Goal: Task Accomplishment & Management: Manage account settings

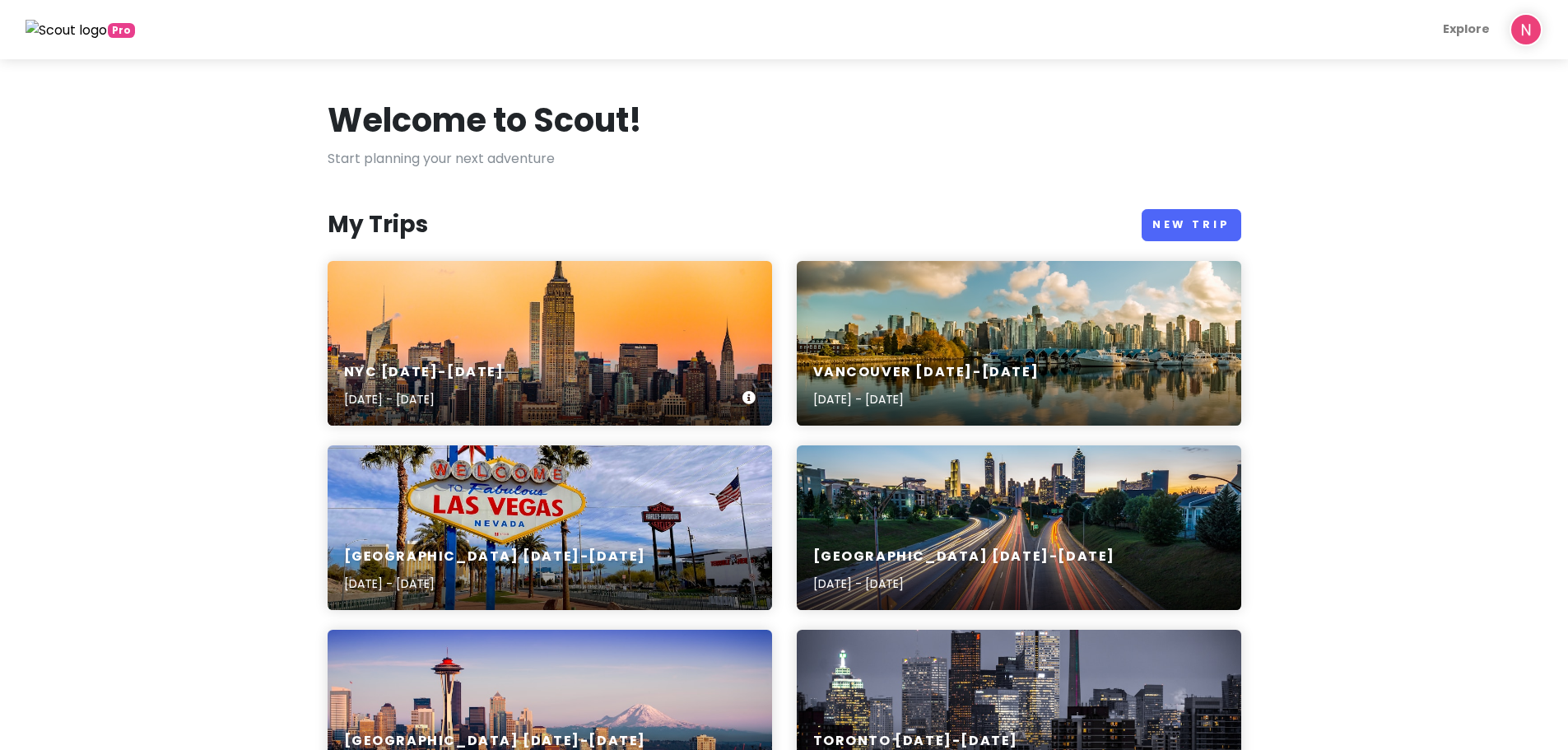
click at [634, 289] on div "NYC [DATE]-[DATE] [DATE] - [DATE]" at bounding box center [549, 343] width 444 height 164
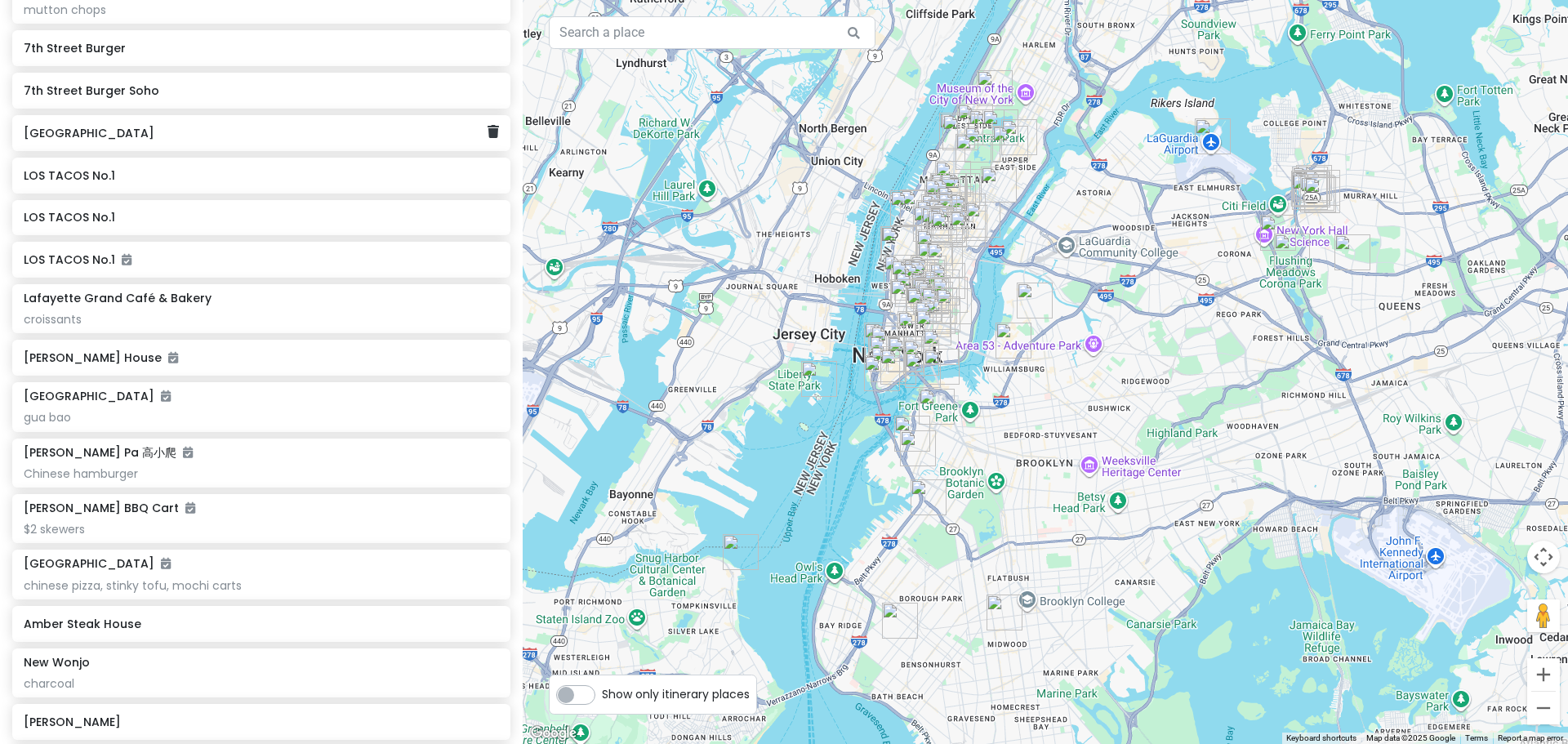
scroll to position [4490, 0]
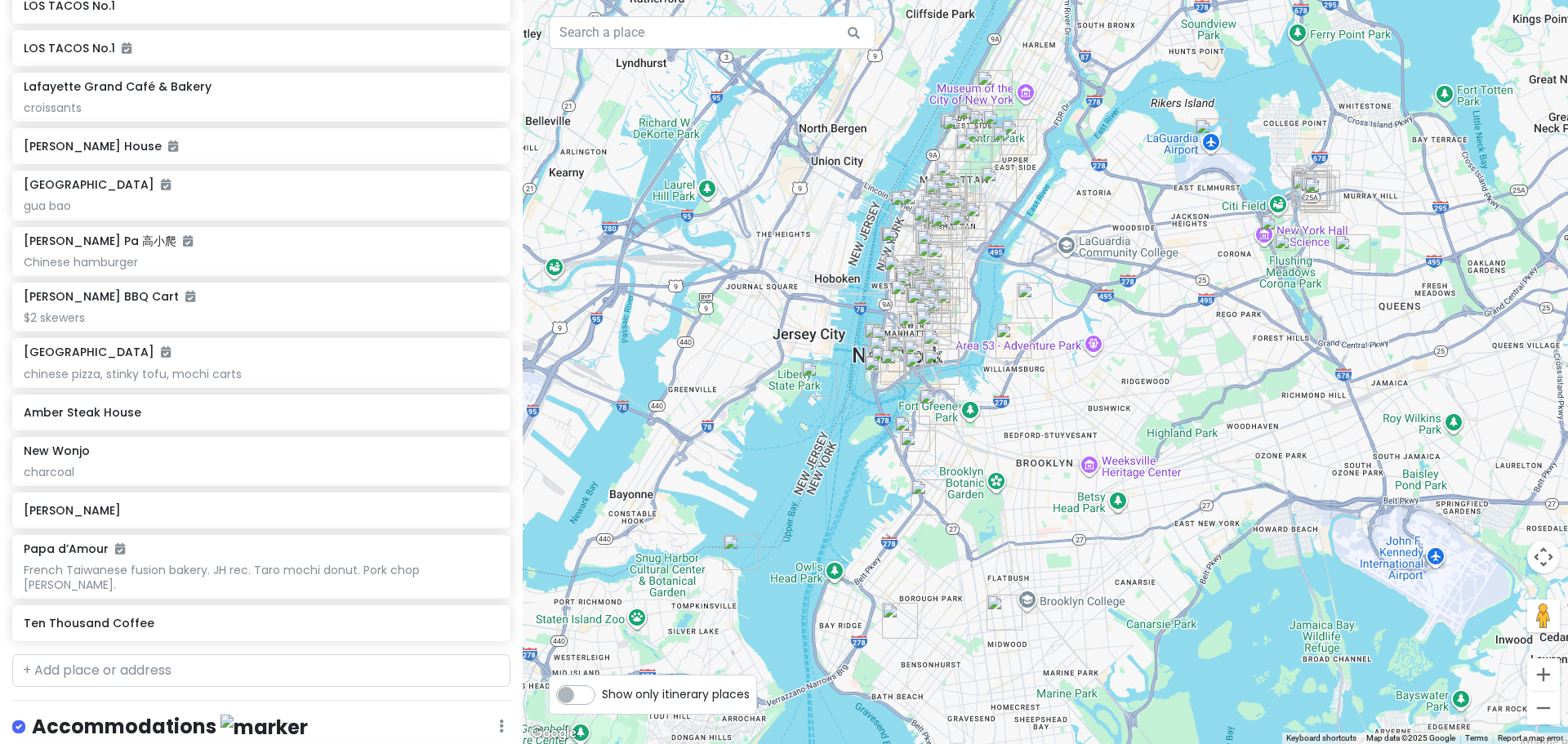
click at [181, 681] on div "NYC [DATE]-[DATE] Private Change Dates Make a Copy Delete Trip Give Feedback 💡 …" at bounding box center [261, 372] width 523 height 744
click at [182, 681] on input "text" at bounding box center [260, 670] width 498 height 33
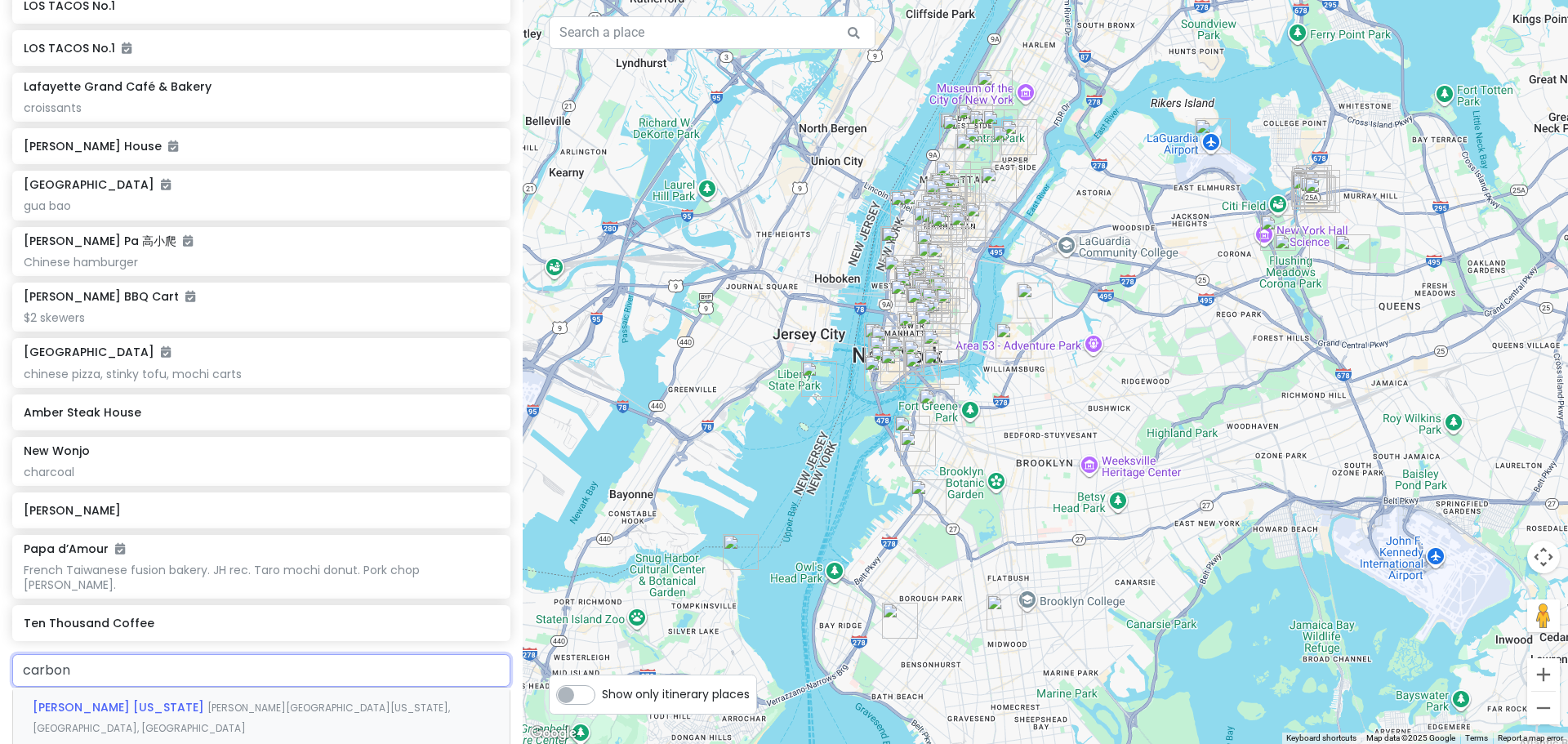
type input "[PERSON_NAME]"
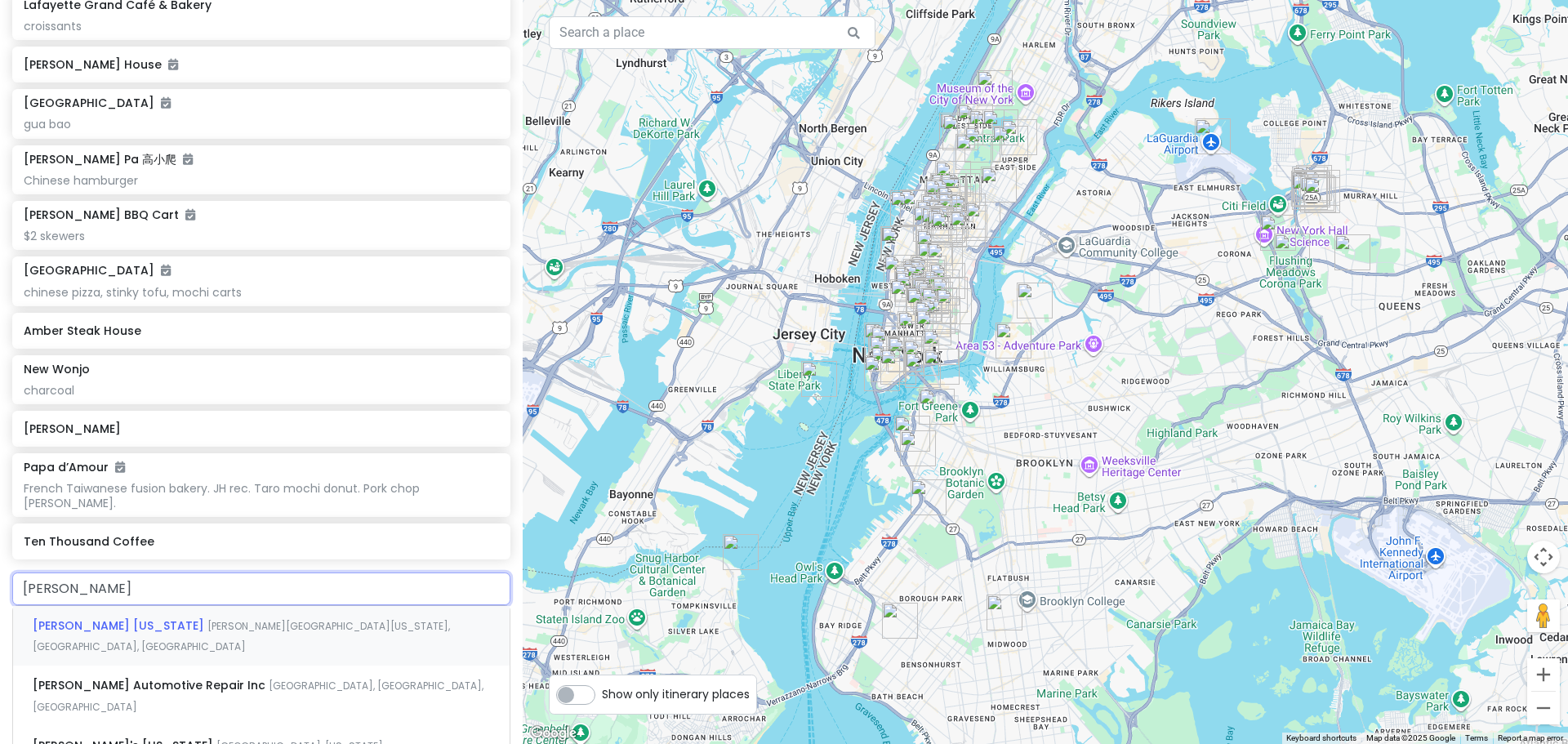
click at [244, 621] on span "[PERSON_NAME][GEOGRAPHIC_DATA][US_STATE], [GEOGRAPHIC_DATA], [GEOGRAPHIC_DATA]" at bounding box center [241, 637] width 417 height 36
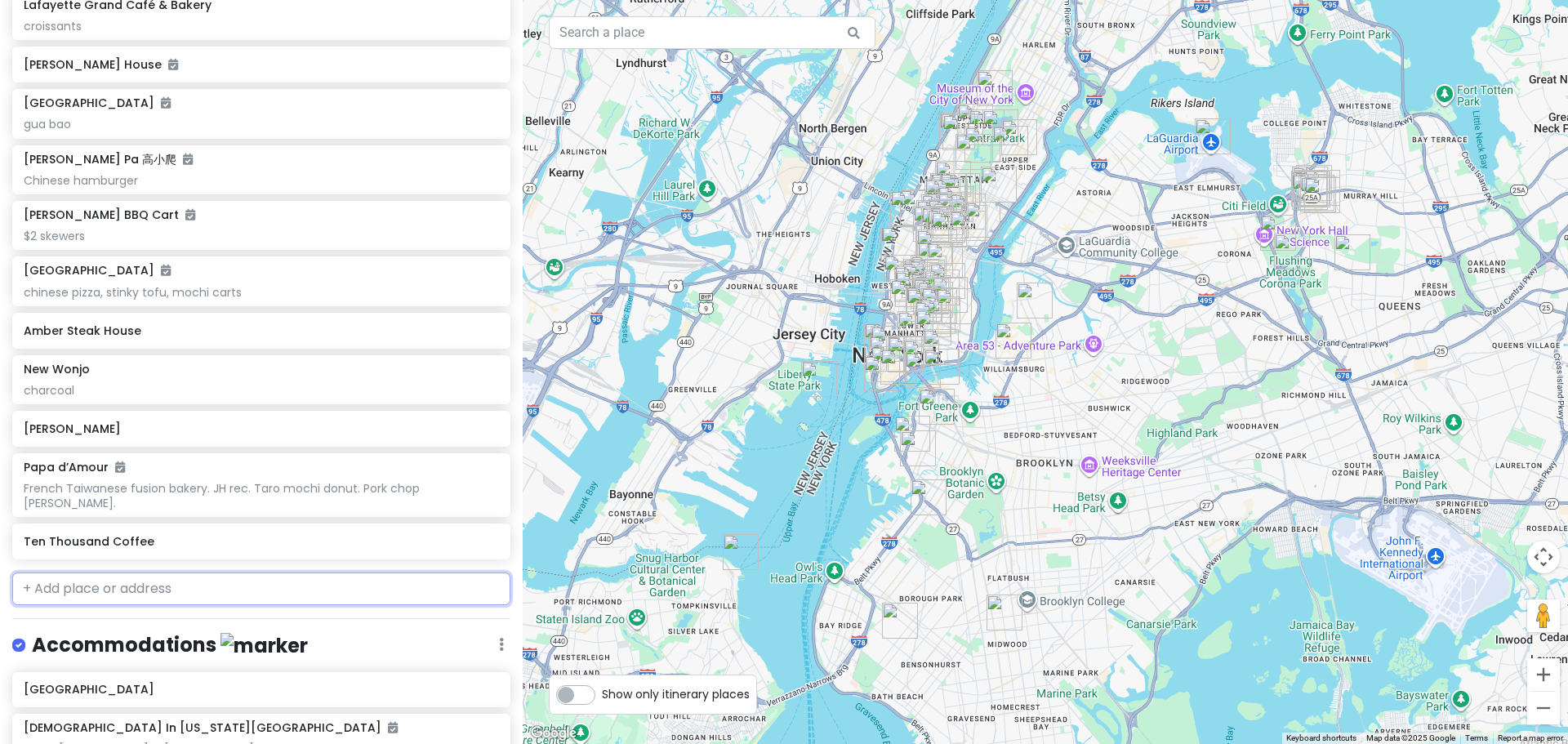
scroll to position [4614, 0]
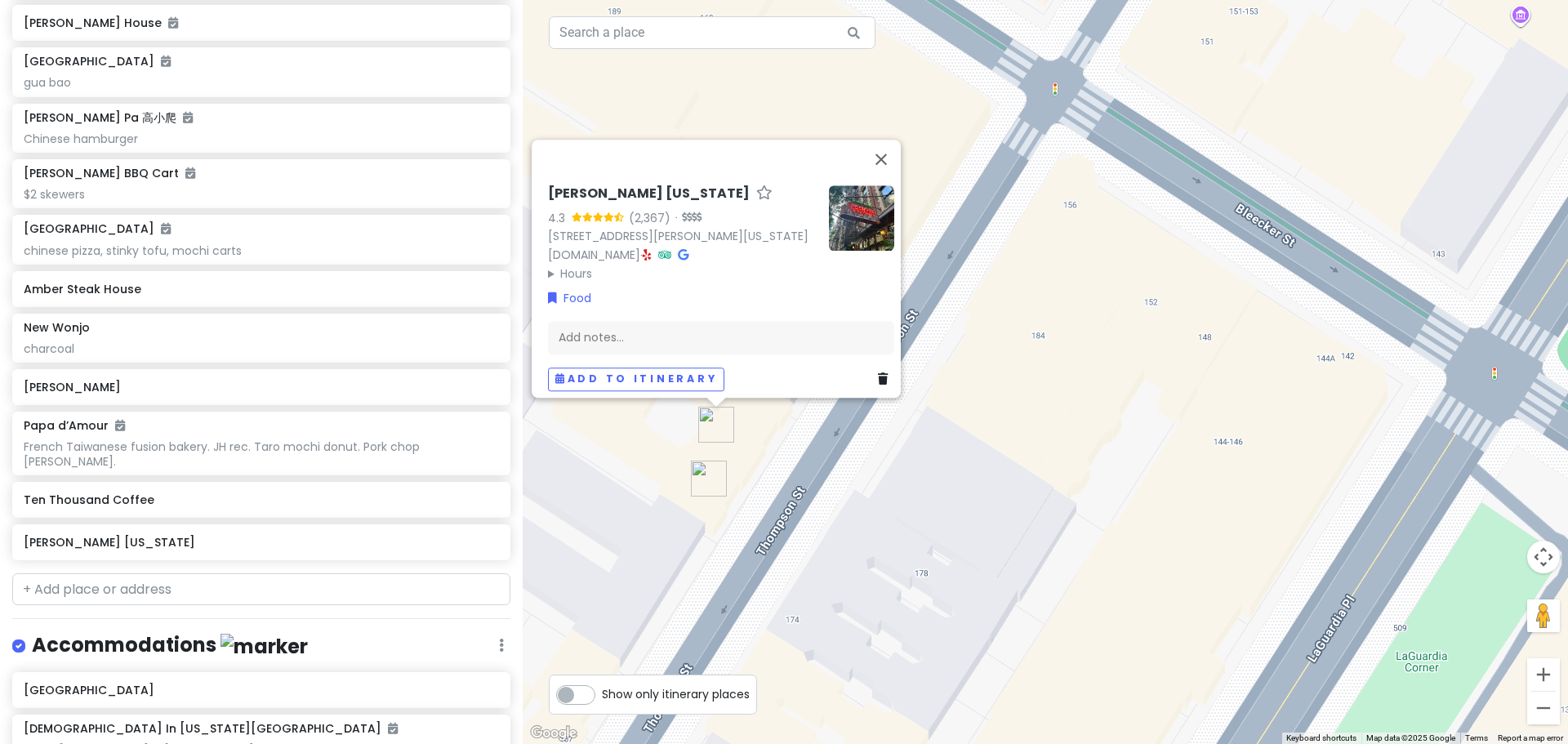
click at [705, 476] on img "Popup Bagels" at bounding box center [709, 479] width 36 height 36
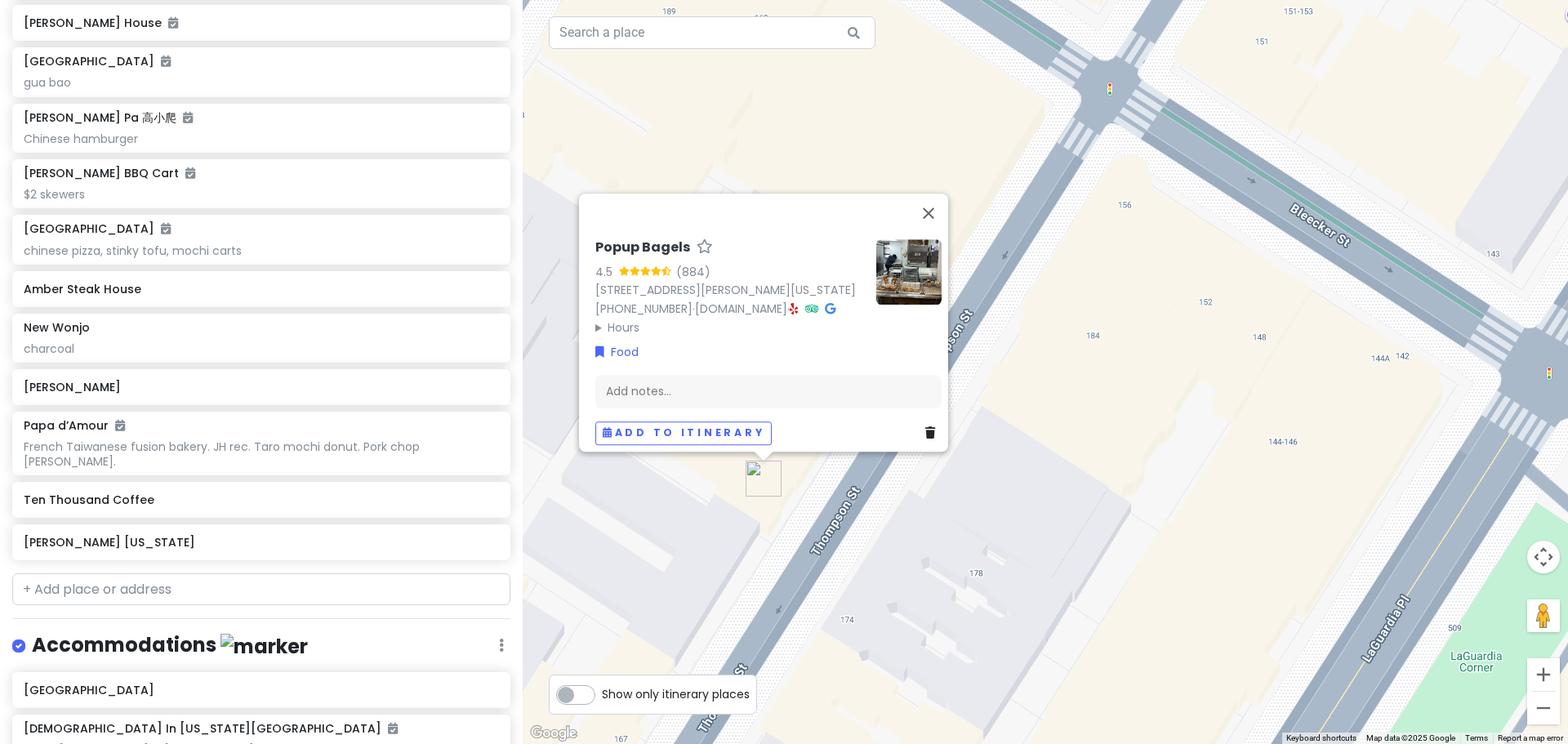
click at [863, 524] on div "Popup Bagels 4.5 (884) [STREET_ADDRESS][PERSON_NAME][US_STATE] [PHONE_NUMBER] ·…" at bounding box center [1045, 372] width 1045 height 744
click at [833, 533] on div "Popup Bagels 4.5 (884) [STREET_ADDRESS][PERSON_NAME][US_STATE] [PHONE_NUMBER] ·…" at bounding box center [1045, 372] width 1045 height 744
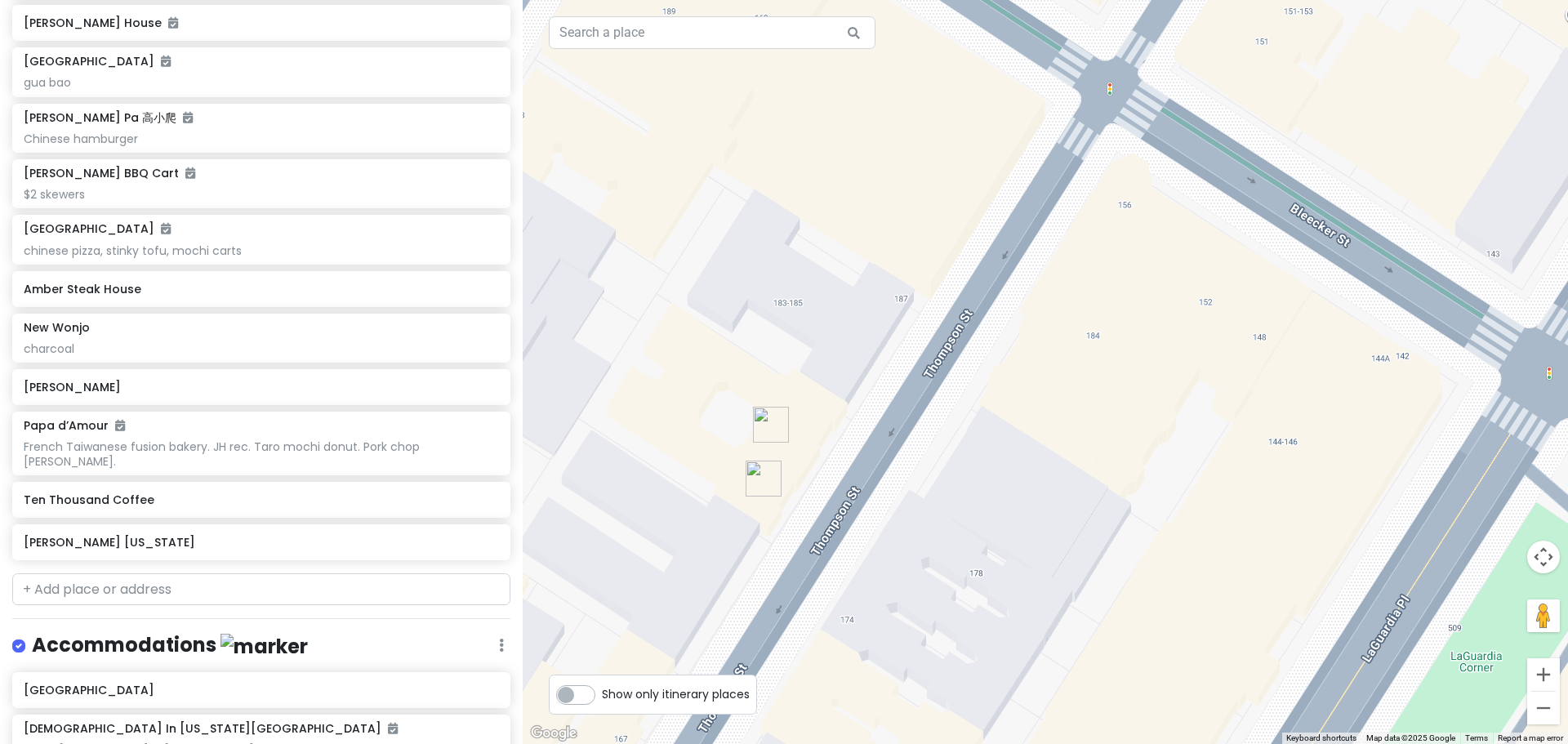
click at [770, 419] on img "Carbone New York" at bounding box center [770, 424] width 36 height 36
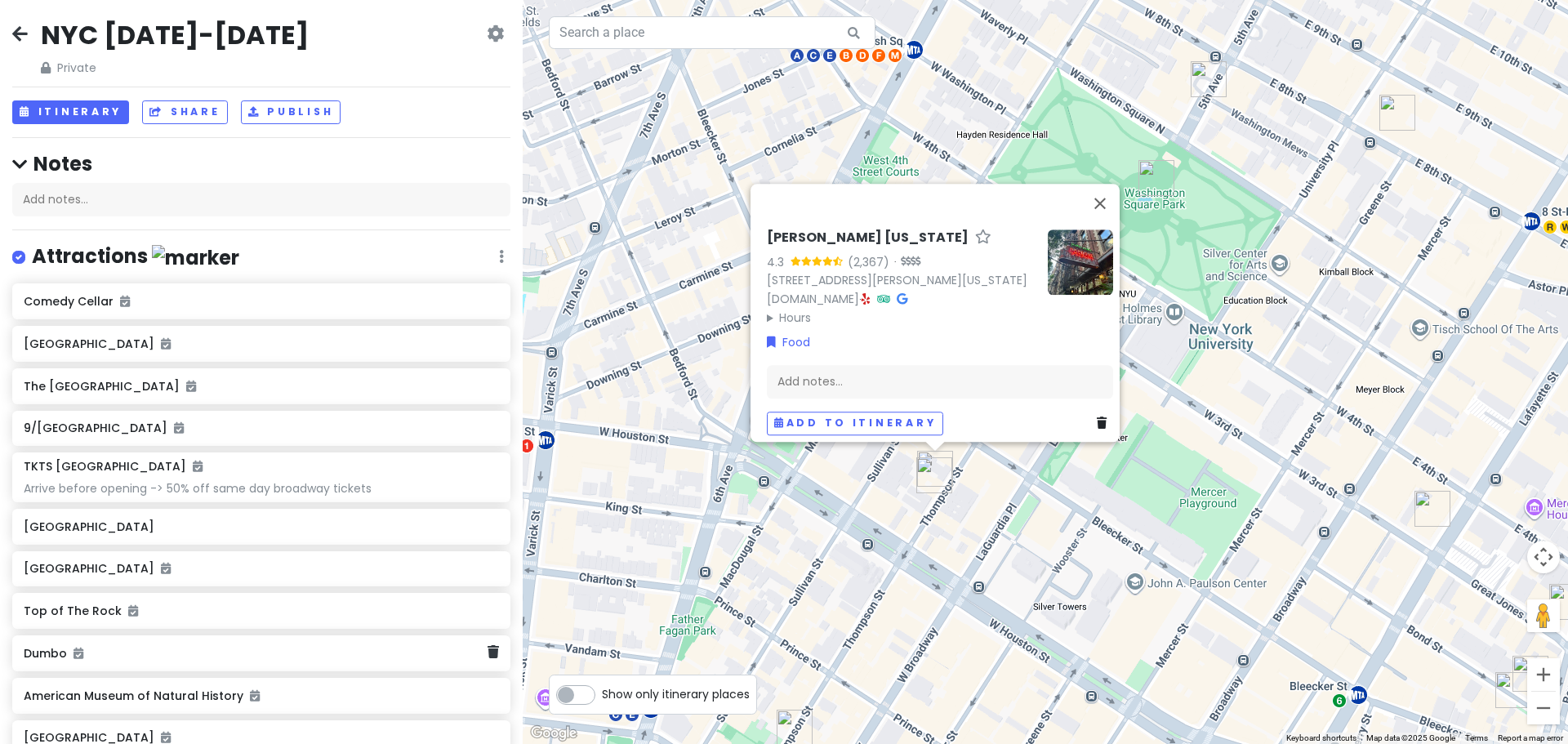
scroll to position [0, 0]
click at [75, 109] on button "Itinerary" at bounding box center [70, 114] width 117 height 24
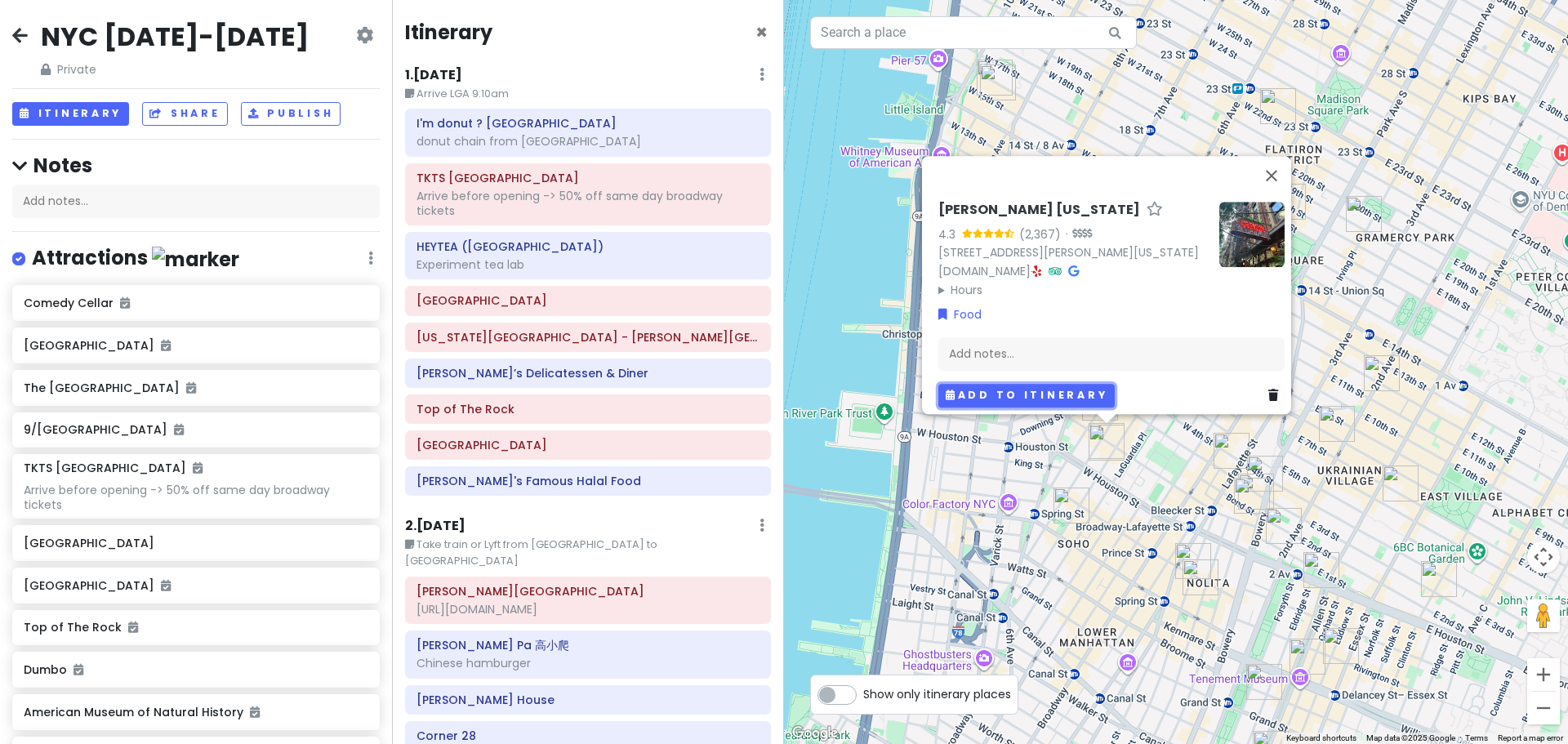
click at [1002, 393] on button "Add to itinerary" at bounding box center [1026, 396] width 177 height 24
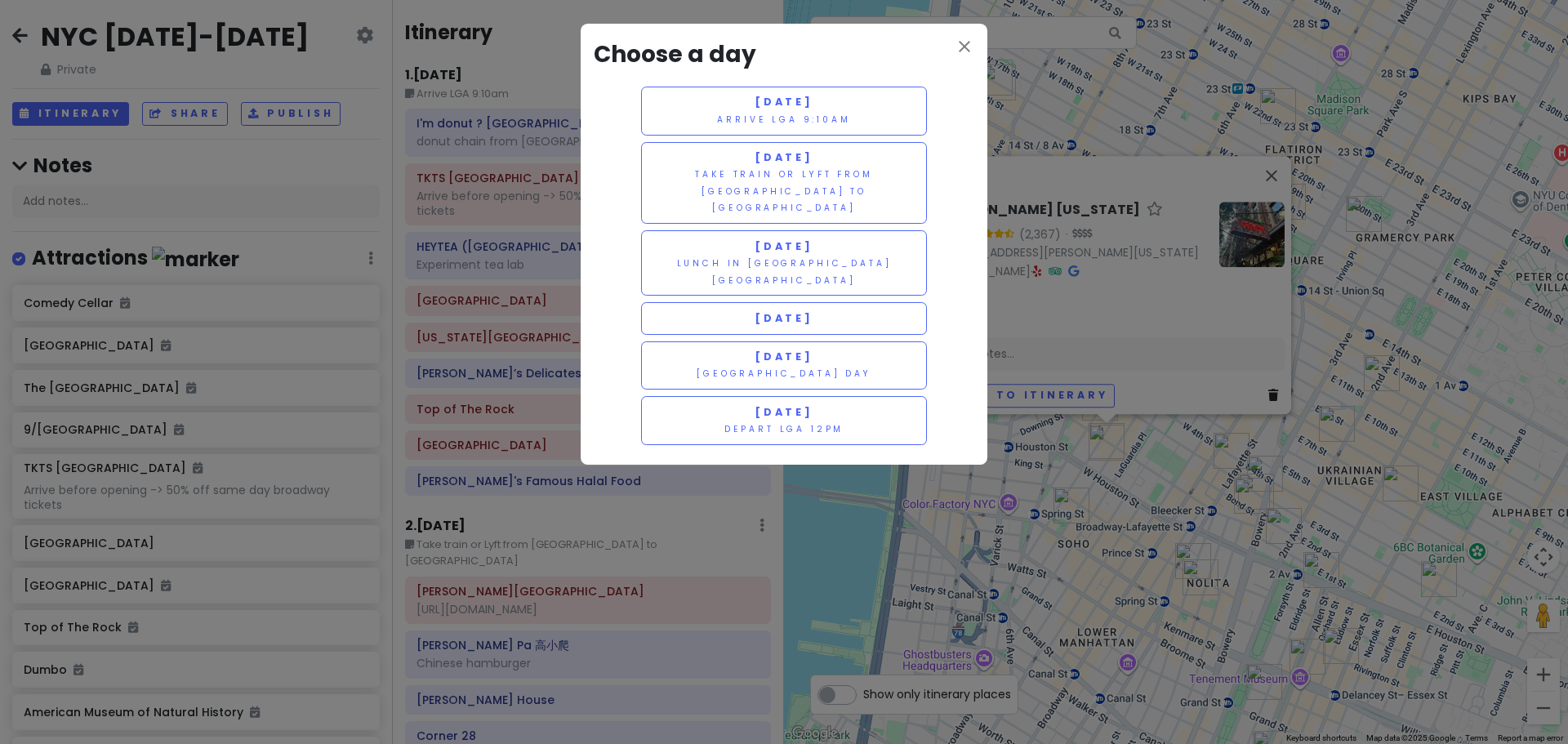
click at [1061, 506] on div "close Choose a day [DATE] Arrive LGA 9:10am [DATE] Take train or Lyft from [GEO…" at bounding box center [784, 372] width 1568 height 744
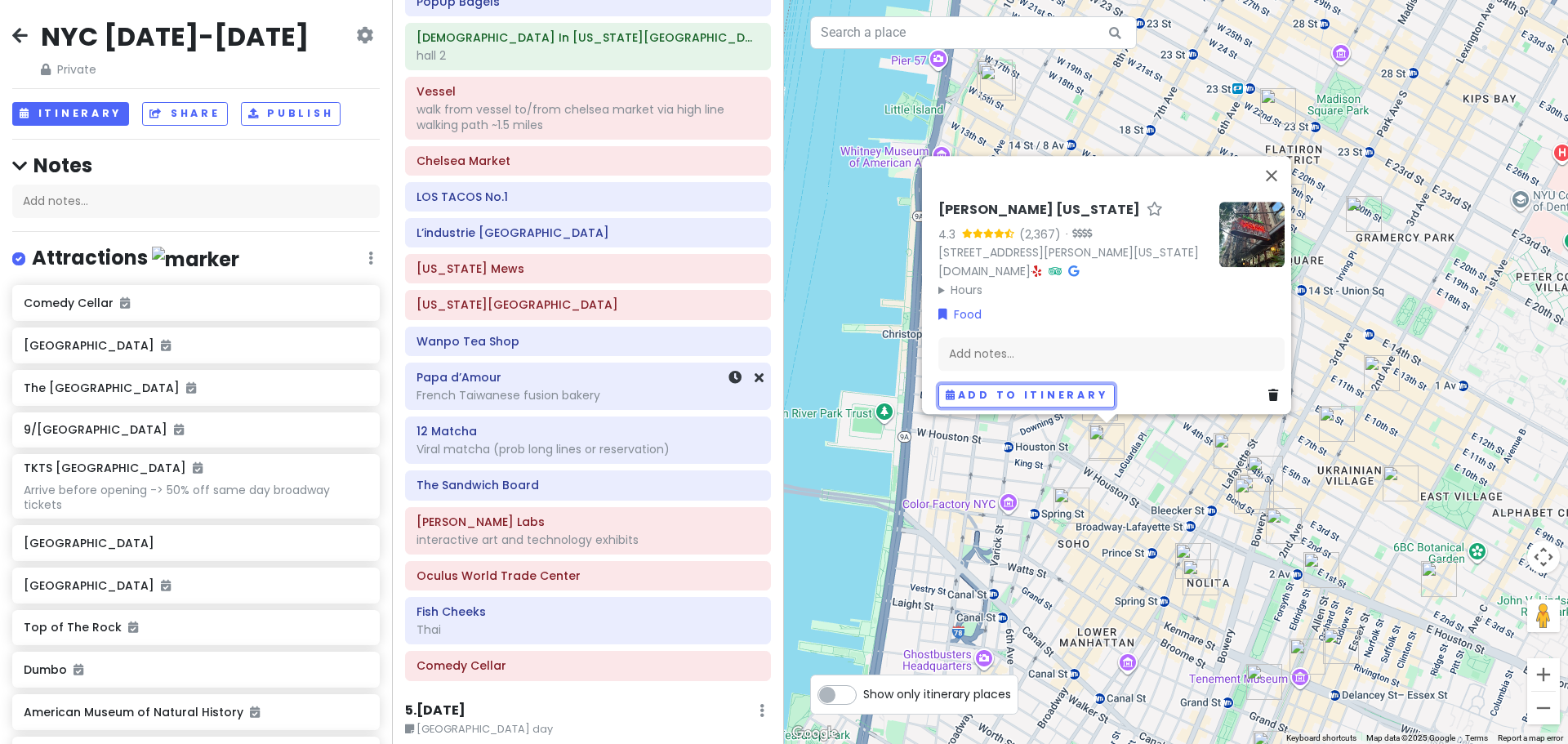
scroll to position [2041, 0]
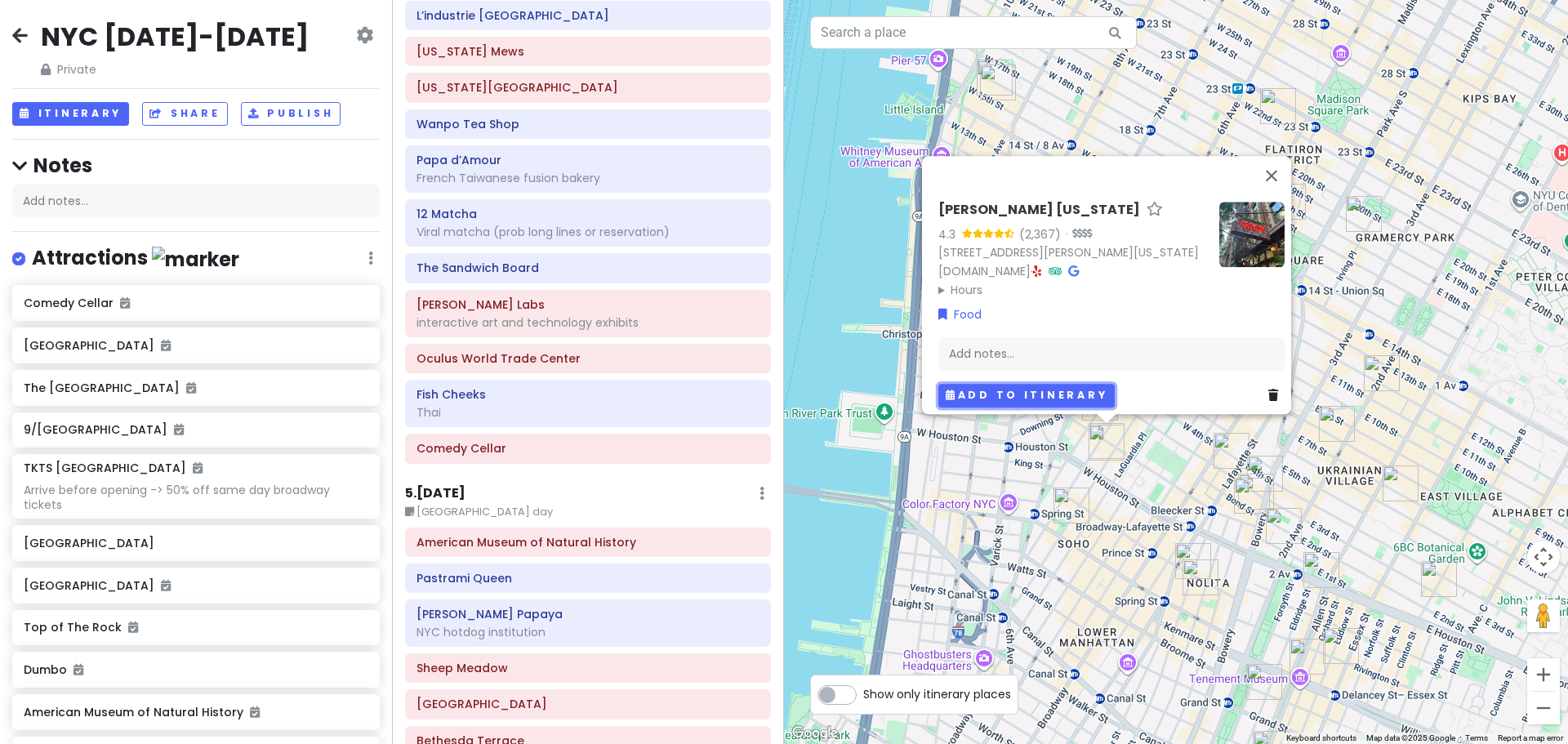
click at [972, 391] on button "Add to itinerary" at bounding box center [1026, 396] width 177 height 24
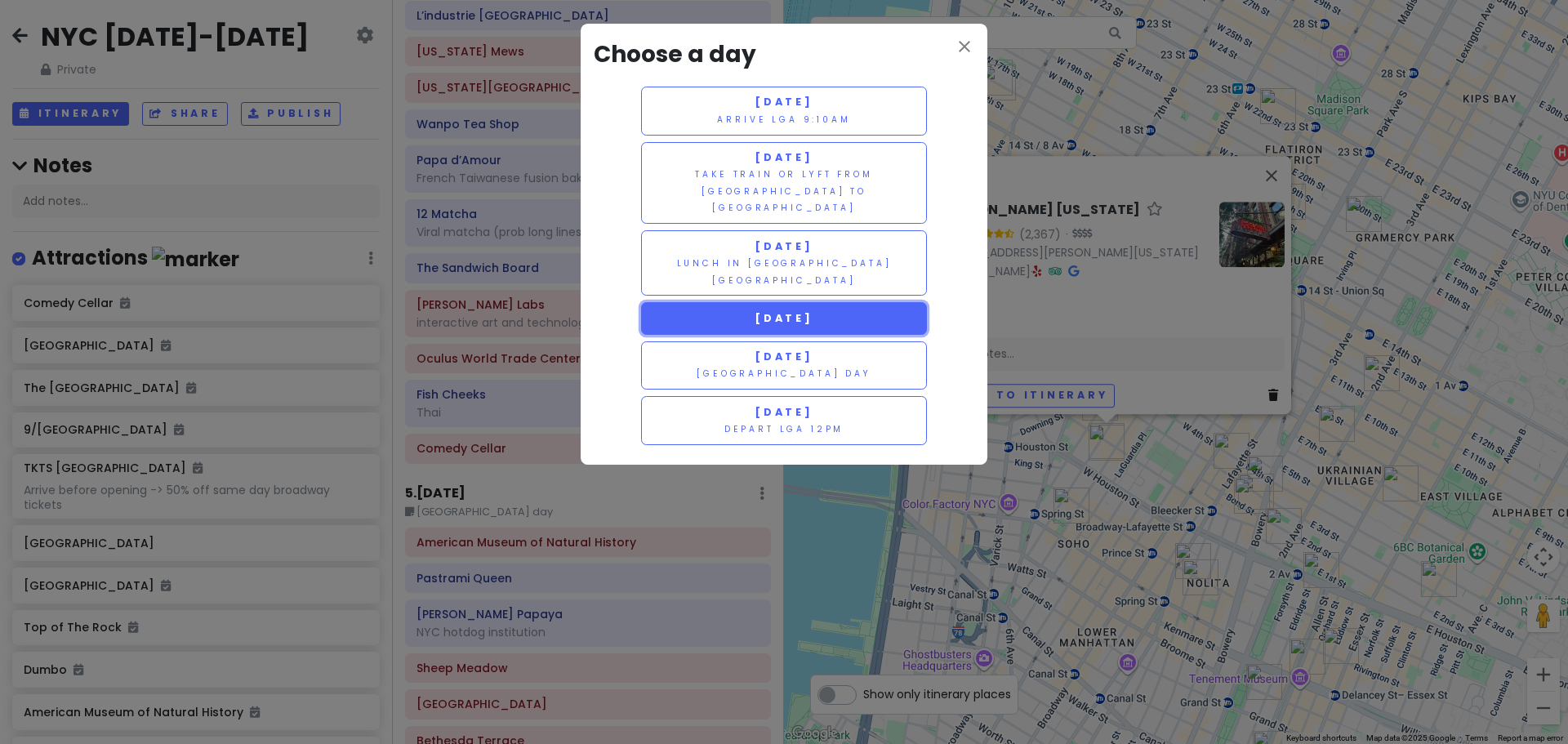
click at [766, 302] on button "[DATE]" at bounding box center [784, 318] width 286 height 32
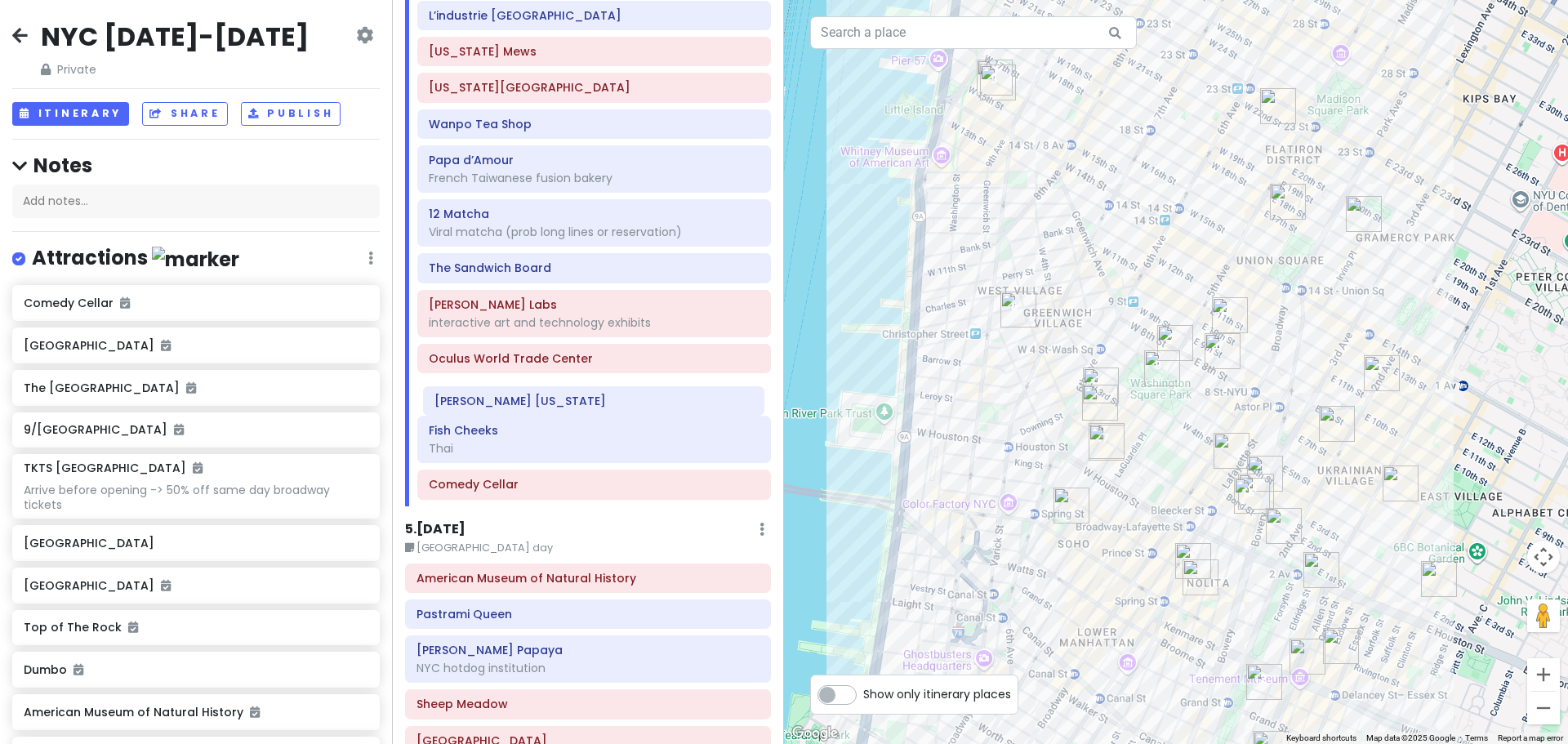
drag, startPoint x: 574, startPoint y: 490, endPoint x: 580, endPoint y: 408, distance: 82.2
click at [580, 408] on div "PopUp [GEOGRAPHIC_DATA] In [US_STATE][GEOGRAPHIC_DATA] 2 Vessel walk from vesse…" at bounding box center [594, 138] width 378 height 736
click at [574, 436] on h6 "Fish Cheeks" at bounding box center [594, 429] width 331 height 14
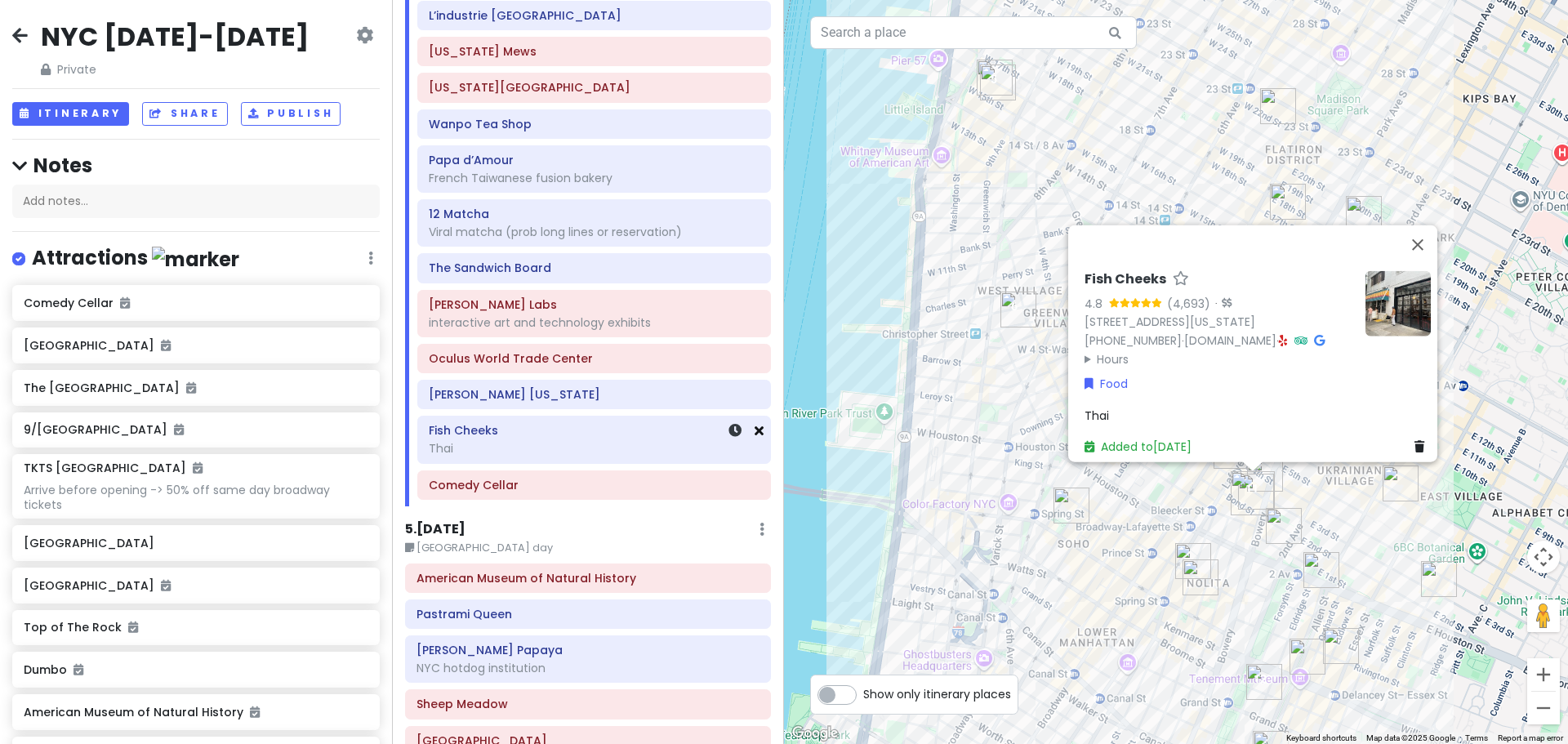
click at [754, 434] on icon at bounding box center [759, 429] width 9 height 13
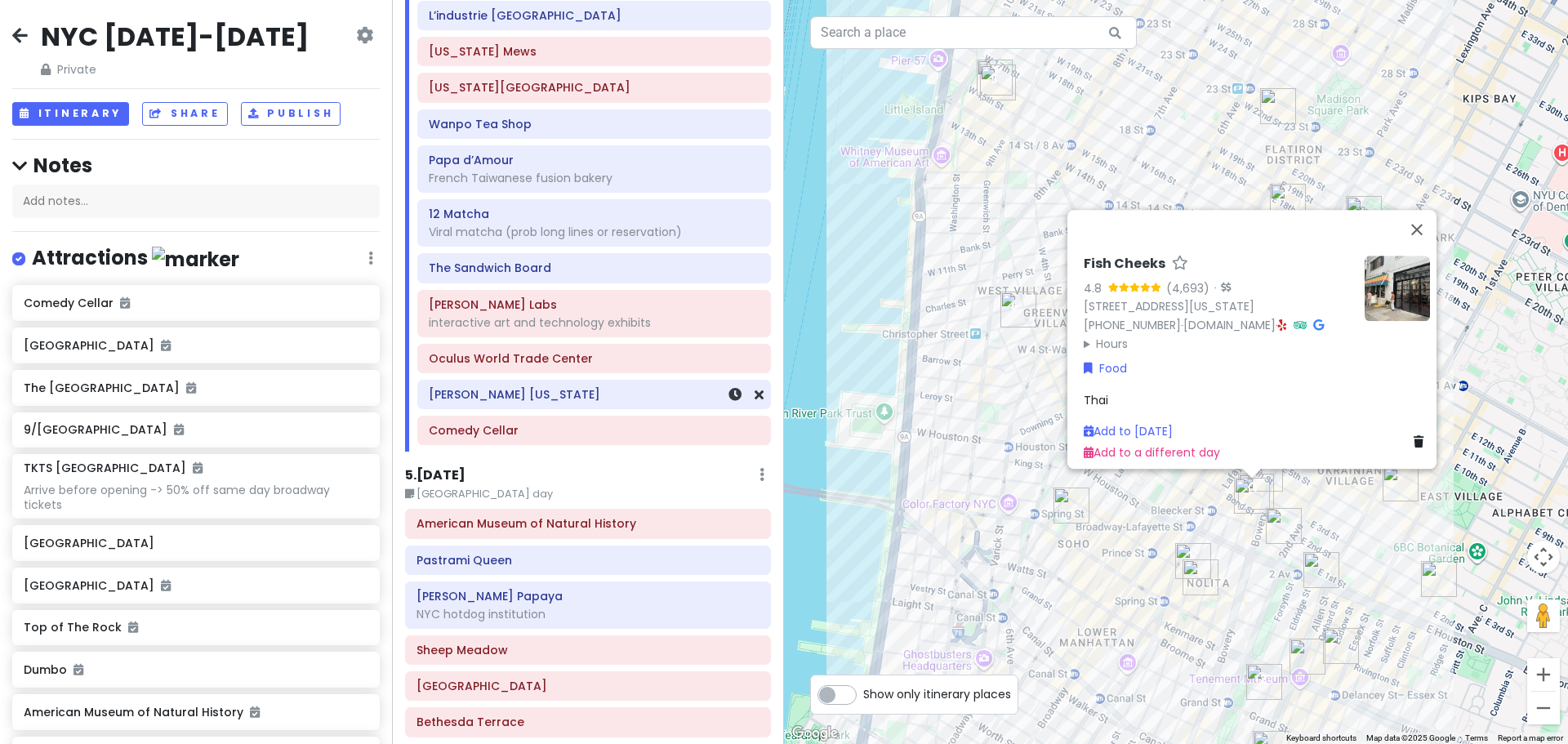
click at [609, 397] on h6 "[PERSON_NAME] [US_STATE]" at bounding box center [594, 394] width 331 height 14
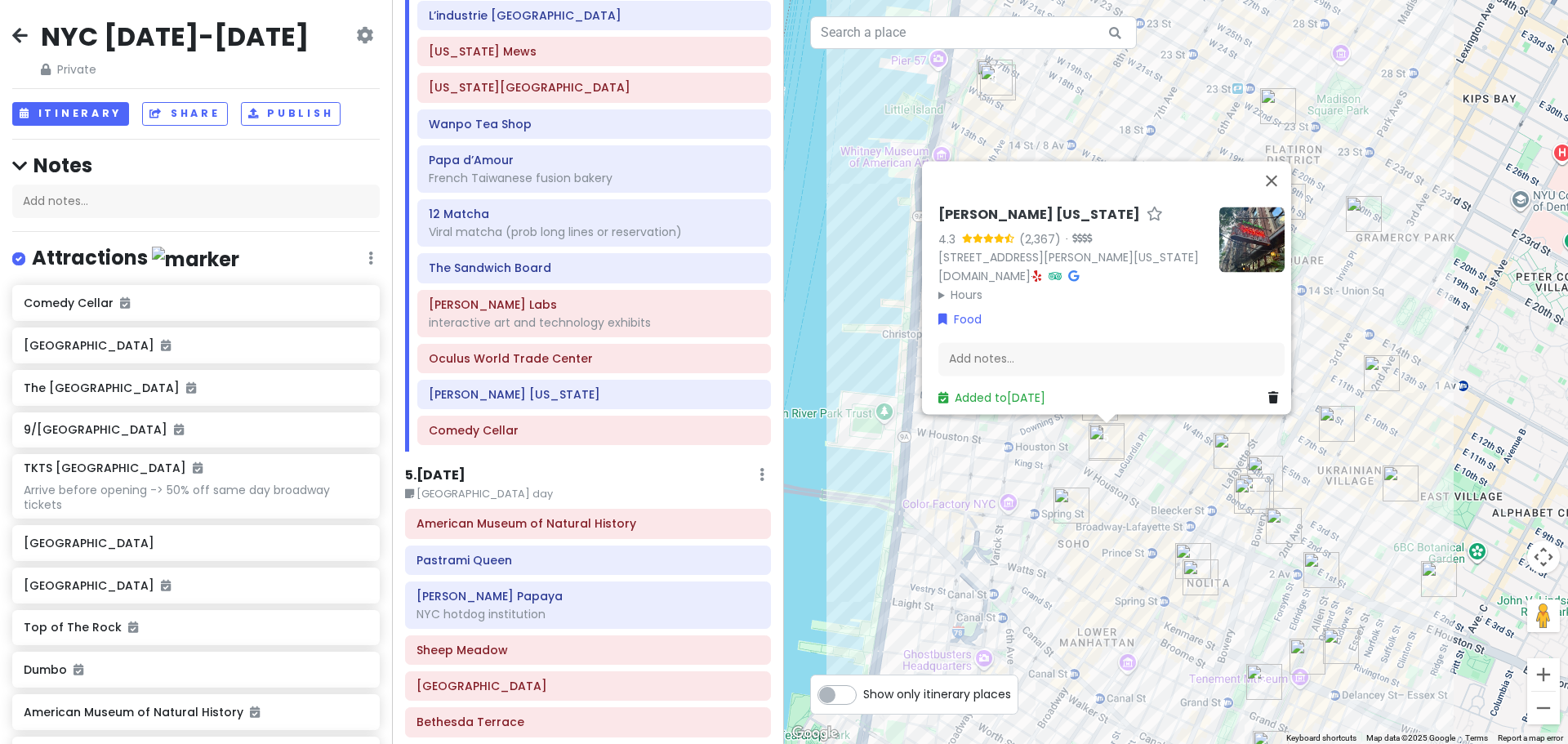
click at [1233, 597] on div "[PERSON_NAME] [US_STATE] 4.3 (2,367) · [STREET_ADDRESS][PERSON_NAME][US_STATE] …" at bounding box center [1176, 372] width 784 height 744
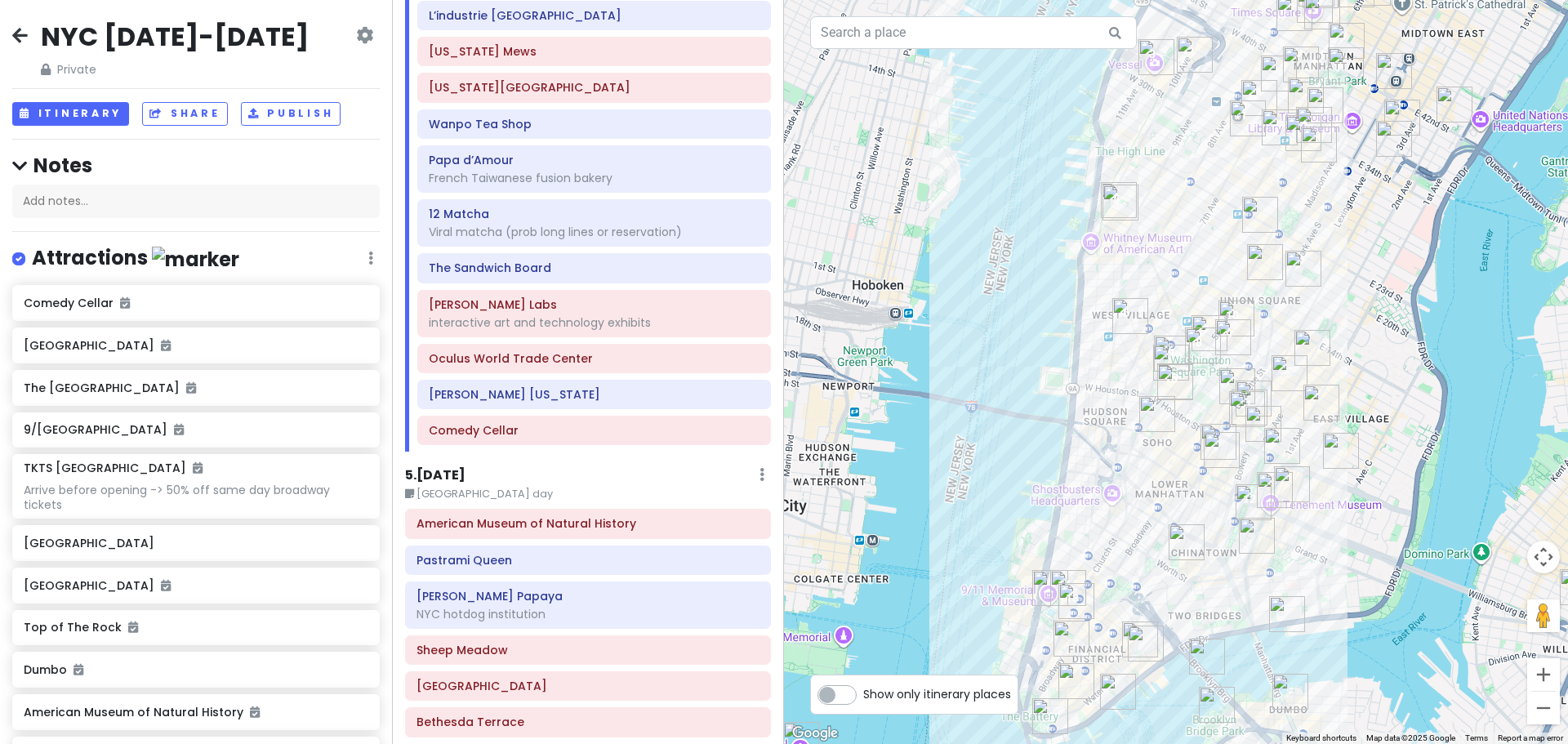
drag, startPoint x: 1164, startPoint y: 650, endPoint x: 1168, endPoint y: 517, distance: 133.1
click at [1168, 517] on div at bounding box center [1176, 372] width 784 height 744
click at [523, 399] on h6 "[PERSON_NAME] [US_STATE]" at bounding box center [594, 394] width 331 height 14
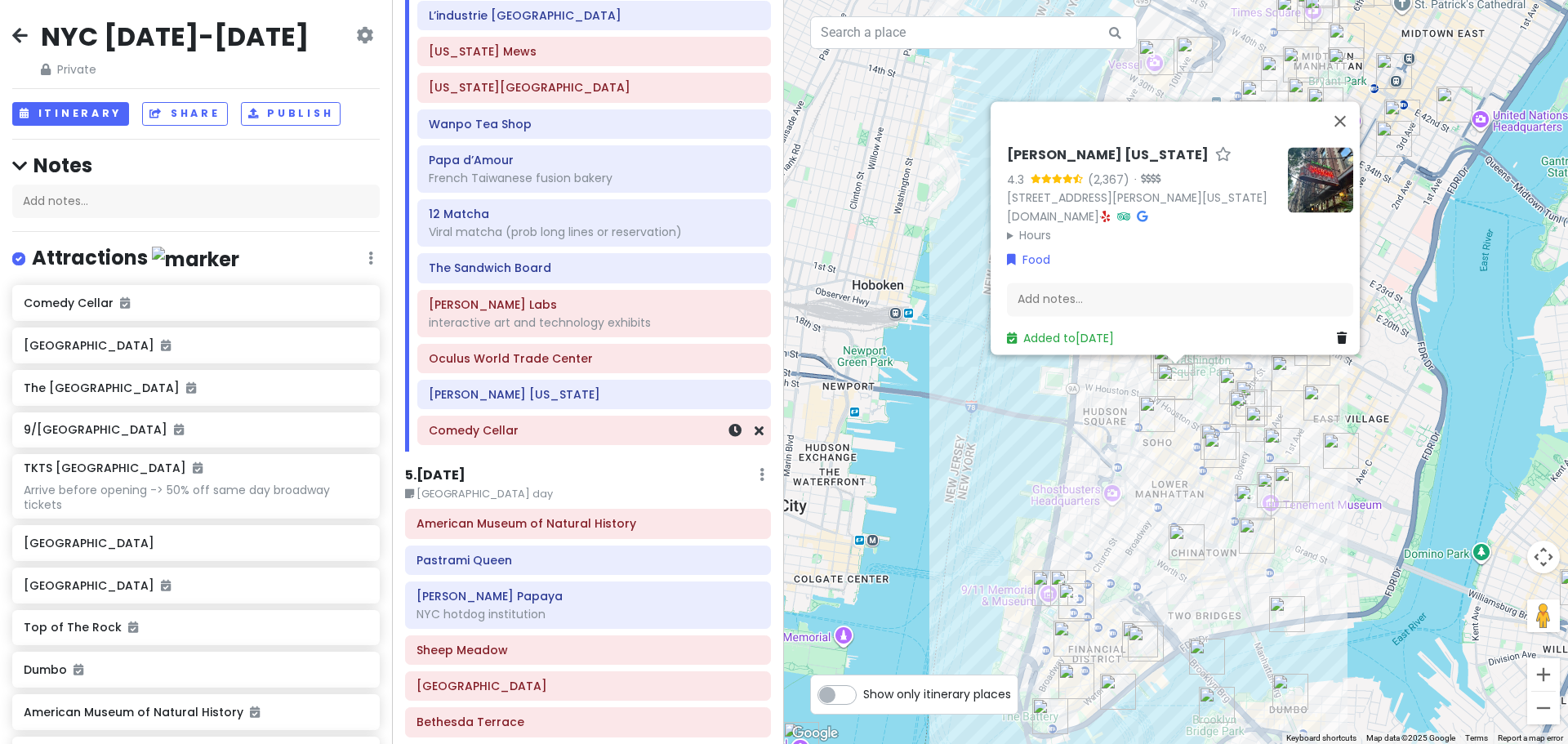
click at [527, 429] on h6 "Comedy Cellar" at bounding box center [594, 429] width 331 height 14
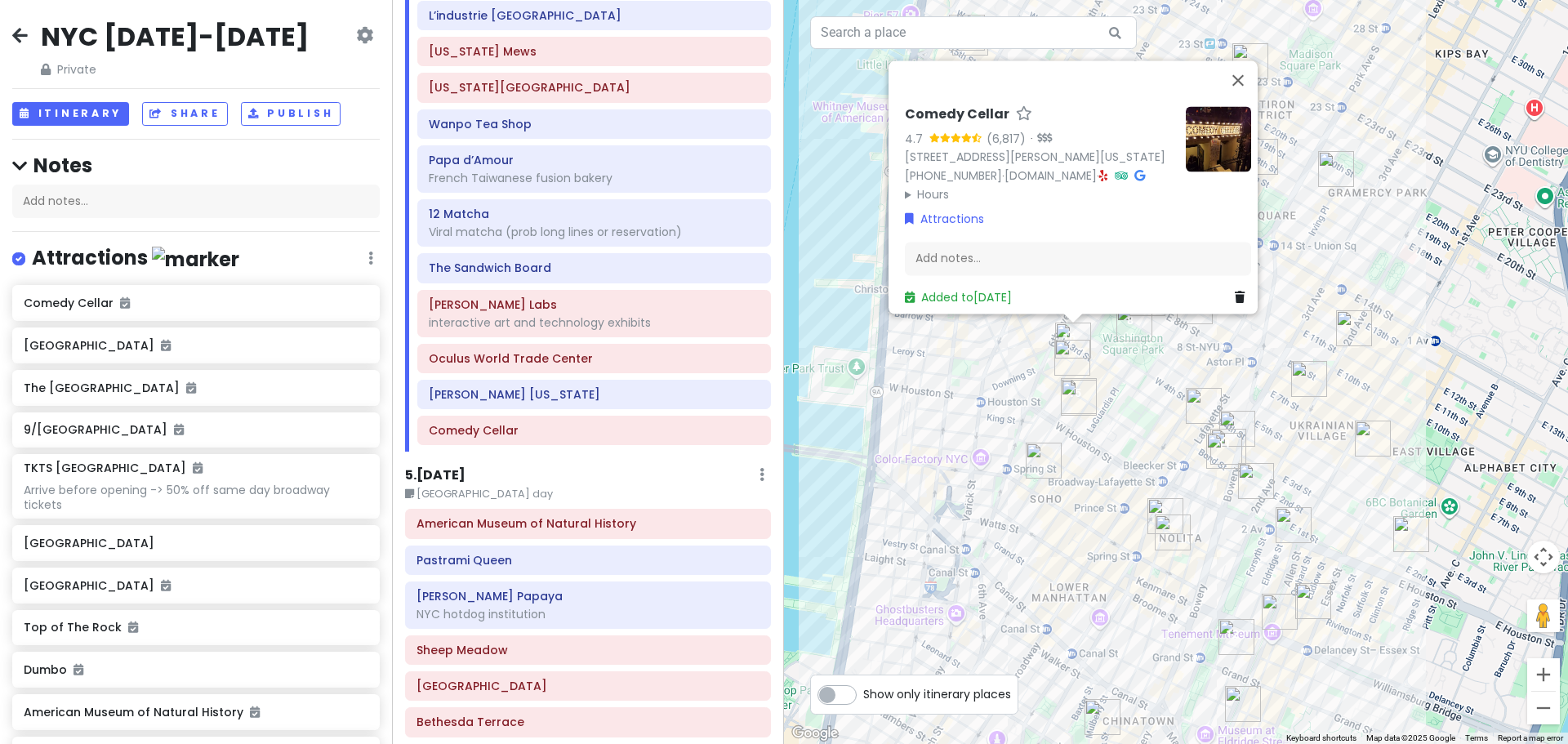
click at [1118, 389] on div "Comedy Cellar 4.7 (6,817) · [STREET_ADDRESS][PERSON_NAME][US_STATE] [PHONE_NUMB…" at bounding box center [1176, 372] width 784 height 744
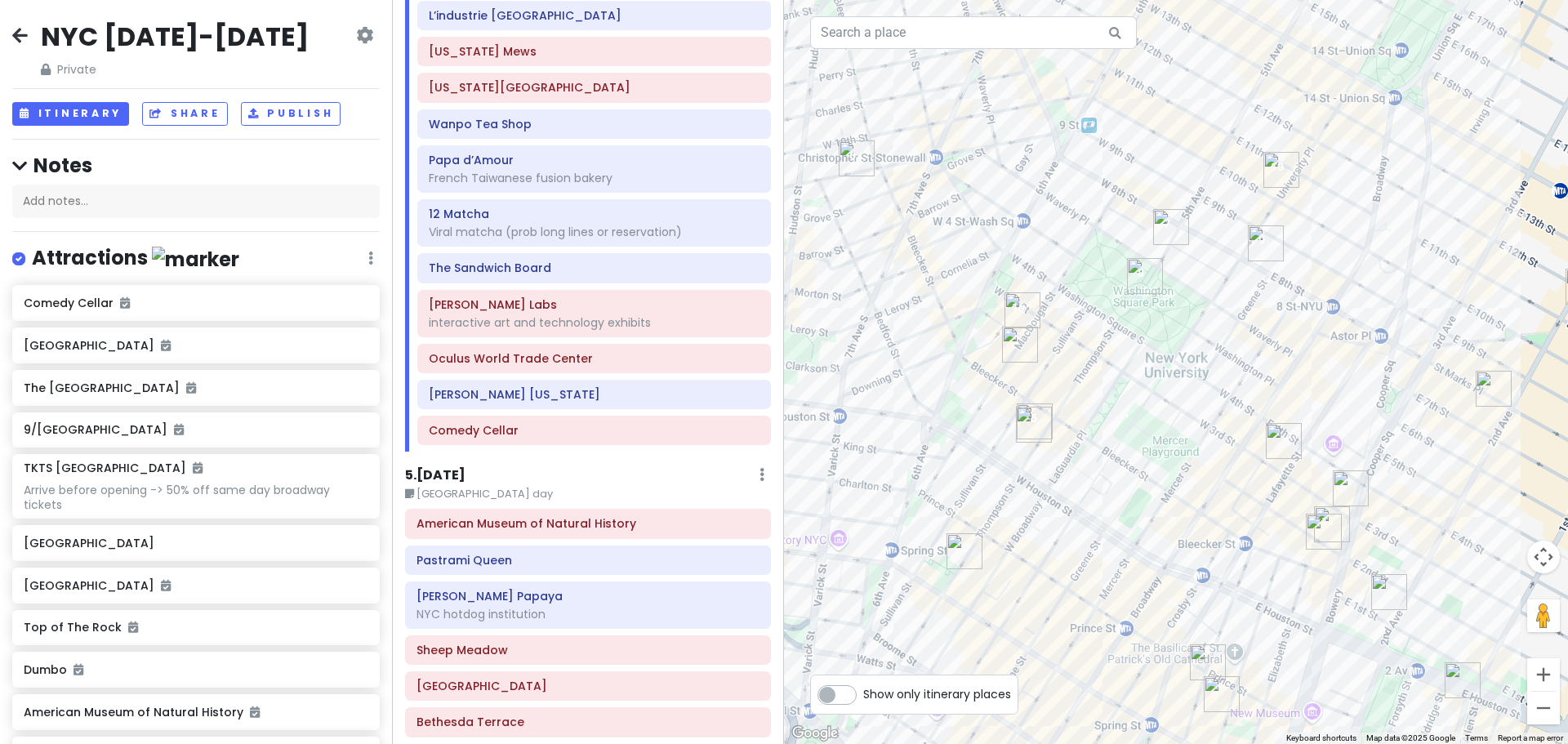
click at [1013, 298] on img "Comedy Cellar" at bounding box center [1022, 310] width 36 height 36
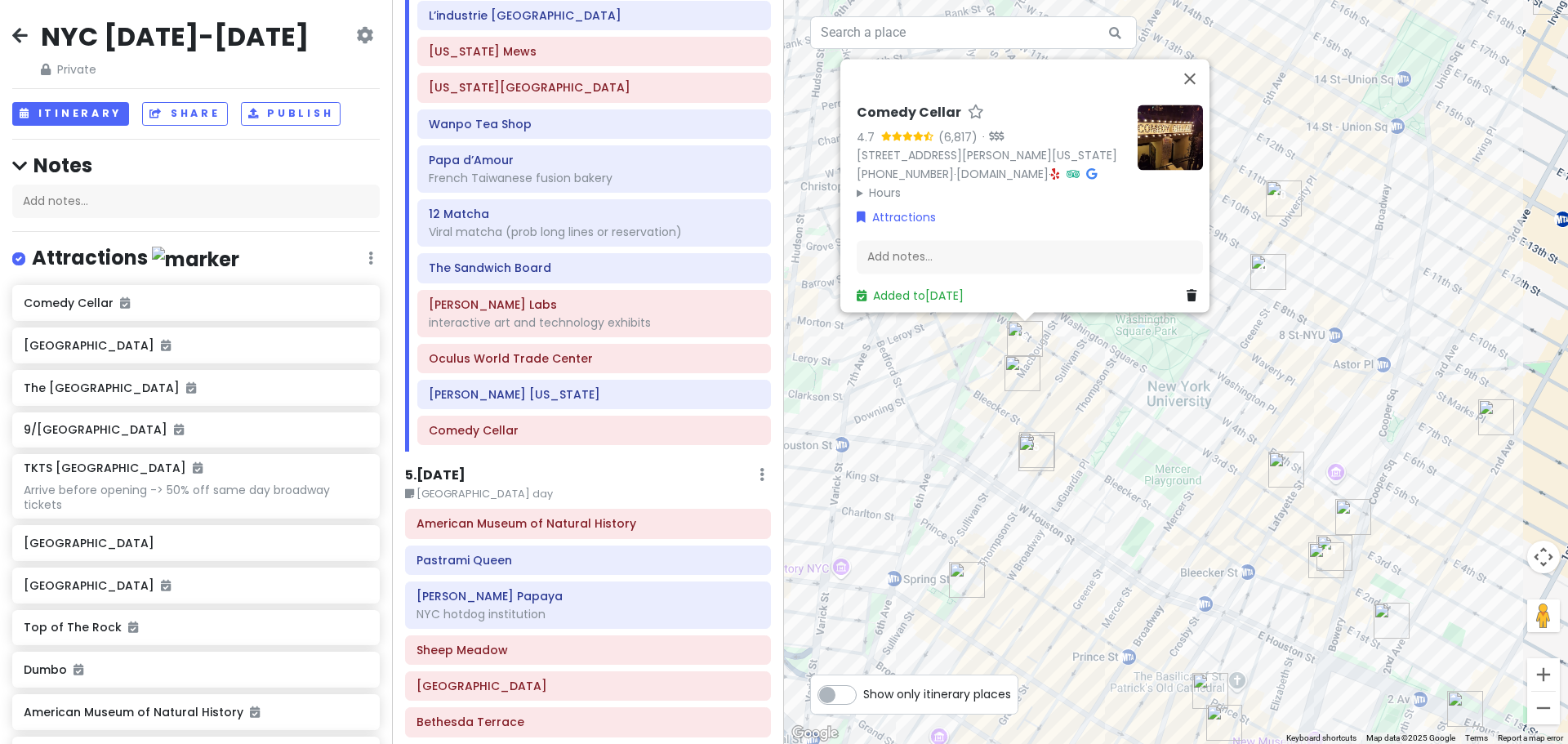
click at [946, 483] on div "Comedy Cellar 4.7 (6,817) · [STREET_ADDRESS][PERSON_NAME][US_STATE] [PHONE_NUMB…" at bounding box center [1176, 372] width 784 height 744
